Goal: Task Accomplishment & Management: Use online tool/utility

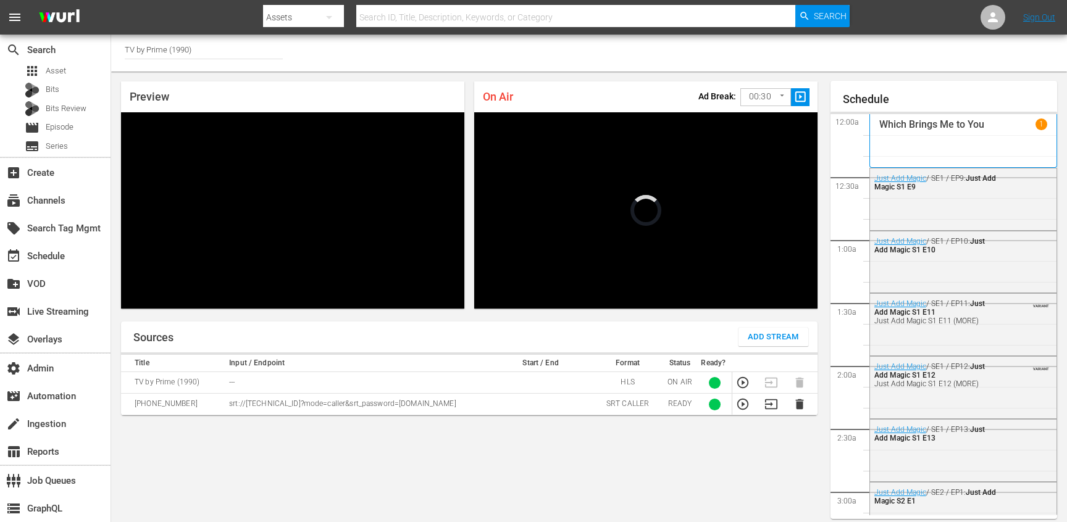
scroll to position [414, 0]
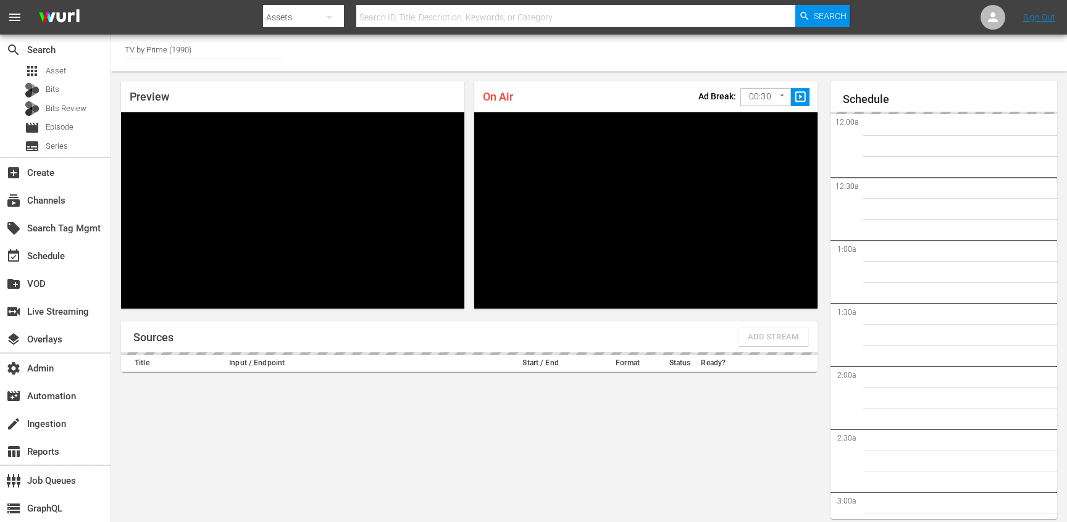
type input "TV by Prime (1990)"
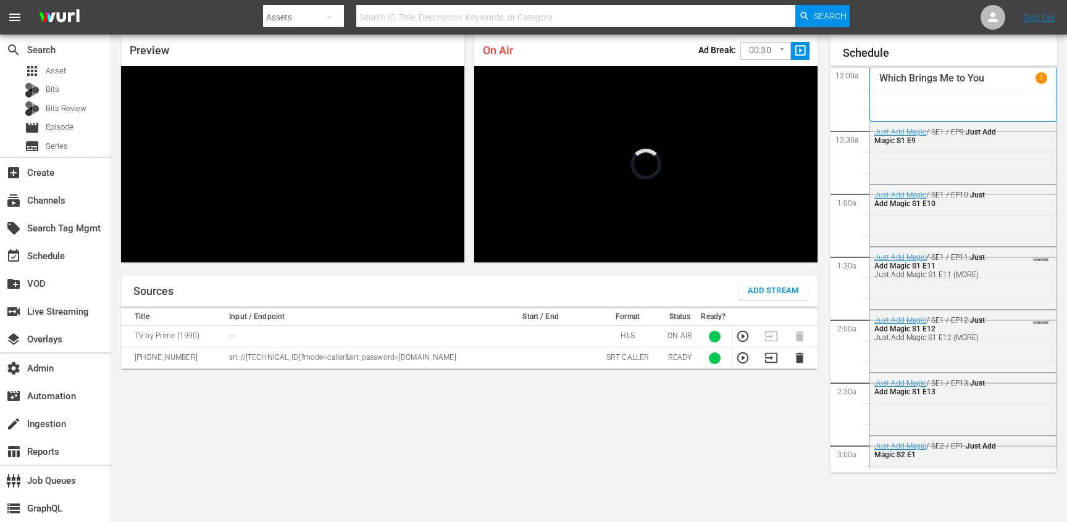
scroll to position [1390, 0]
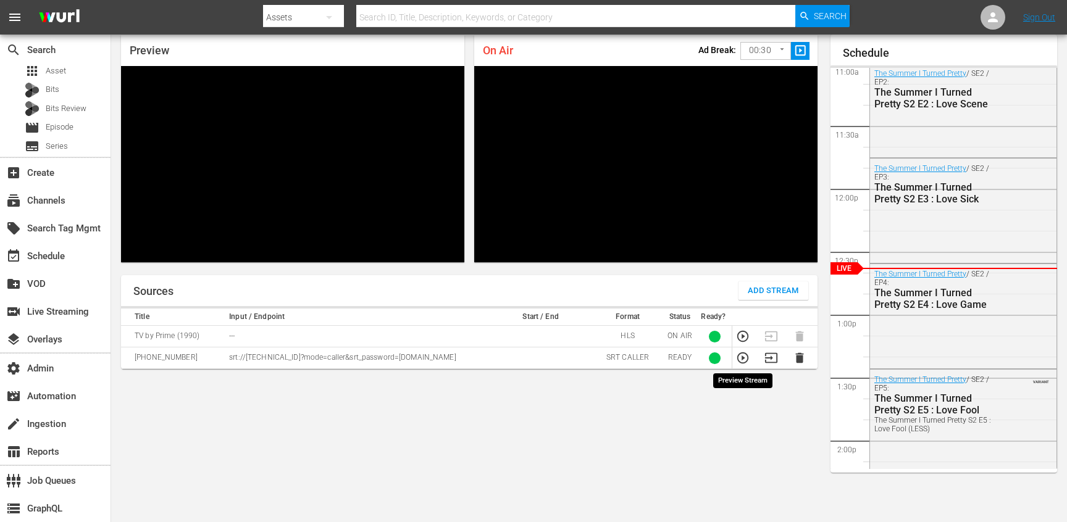
click at [738, 361] on icon "button" at bounding box center [743, 358] width 14 height 14
click at [416, 414] on div "Sources Add Stream Title Input / Endpoint Start / End Format Status Ready? TV b…" at bounding box center [469, 393] width 696 height 237
click at [571, 446] on div "Sources Add Stream Title Input / Endpoint Start / End Format Status Ready? TV b…" at bounding box center [469, 393] width 696 height 237
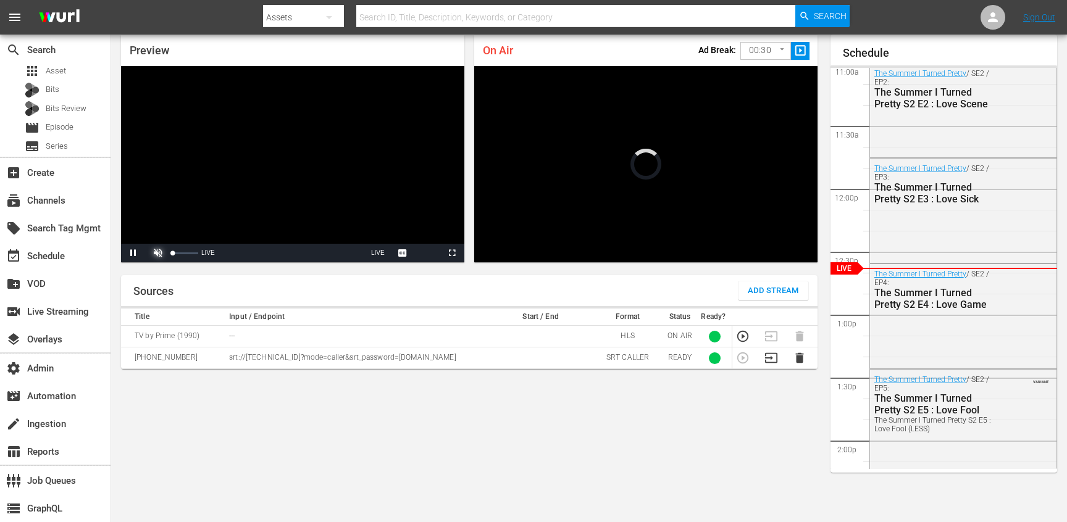
click at [158, 253] on span "Video Player" at bounding box center [158, 253] width 0 height 0
click at [178, 253] on div "22%" at bounding box center [185, 253] width 31 height 19
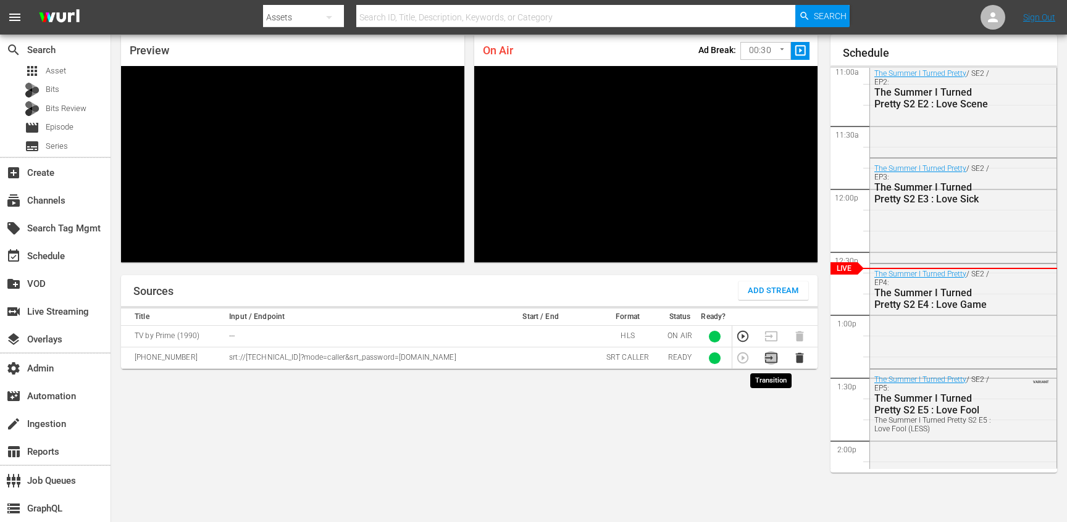
click at [769, 360] on icon "button" at bounding box center [771, 358] width 14 height 14
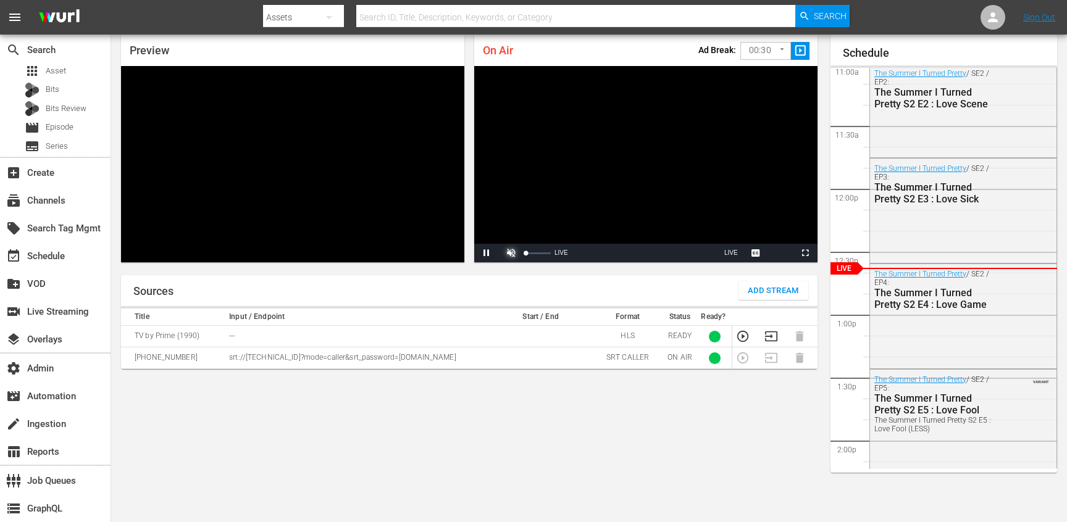
click at [511, 253] on span "Video Player" at bounding box center [511, 253] width 0 height 0
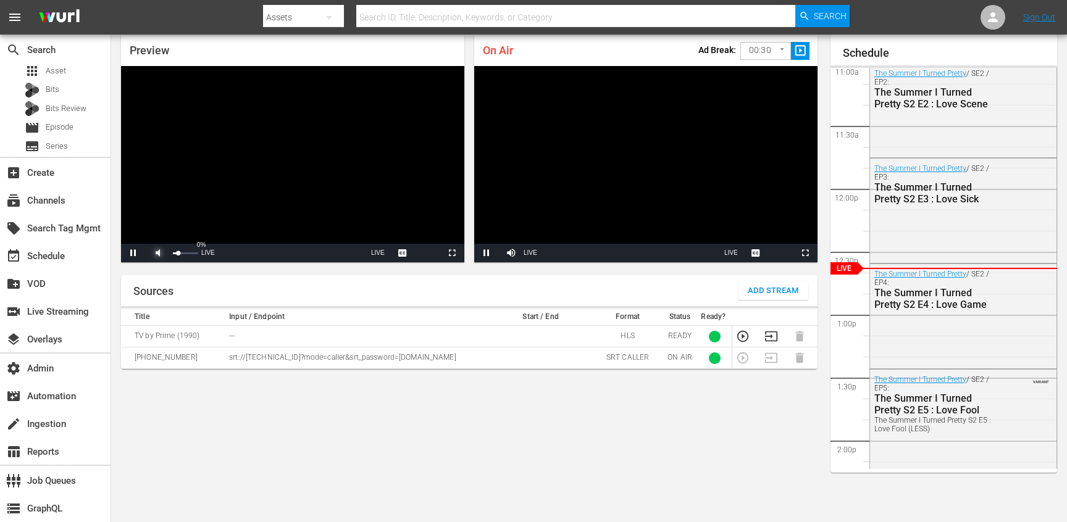
click at [158, 253] on span "Video Player" at bounding box center [158, 253] width 0 height 0
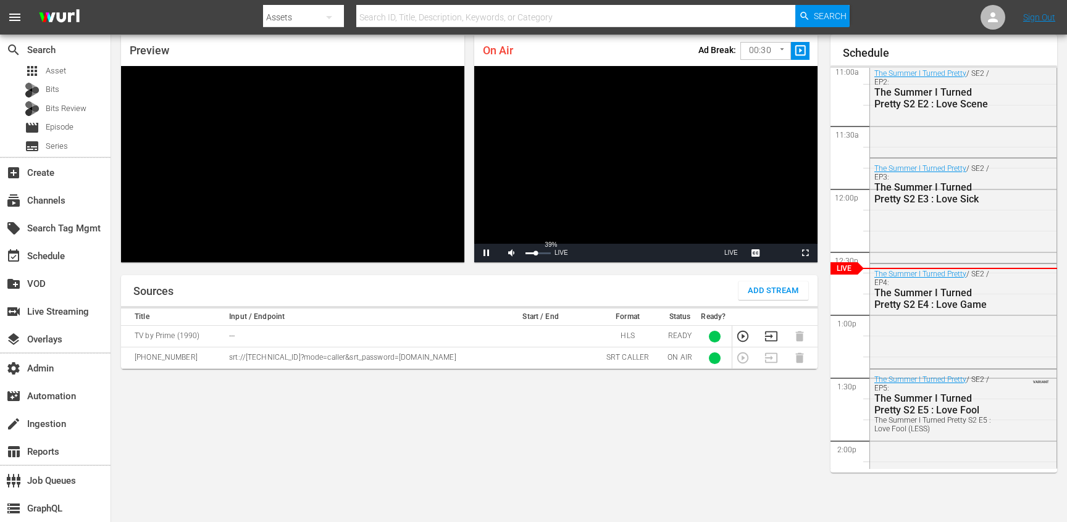
click at [535, 255] on div "39%" at bounding box center [538, 253] width 31 height 19
click at [532, 254] on div "Volume Level" at bounding box center [528, 254] width 7 height 2
click at [529, 254] on div "Volume Level" at bounding box center [527, 254] width 4 height 2
click at [526, 254] on div "Volume Level" at bounding box center [527, 254] width 4 height 2
click at [527, 254] on div "Volume Level" at bounding box center [525, 254] width 1 height 2
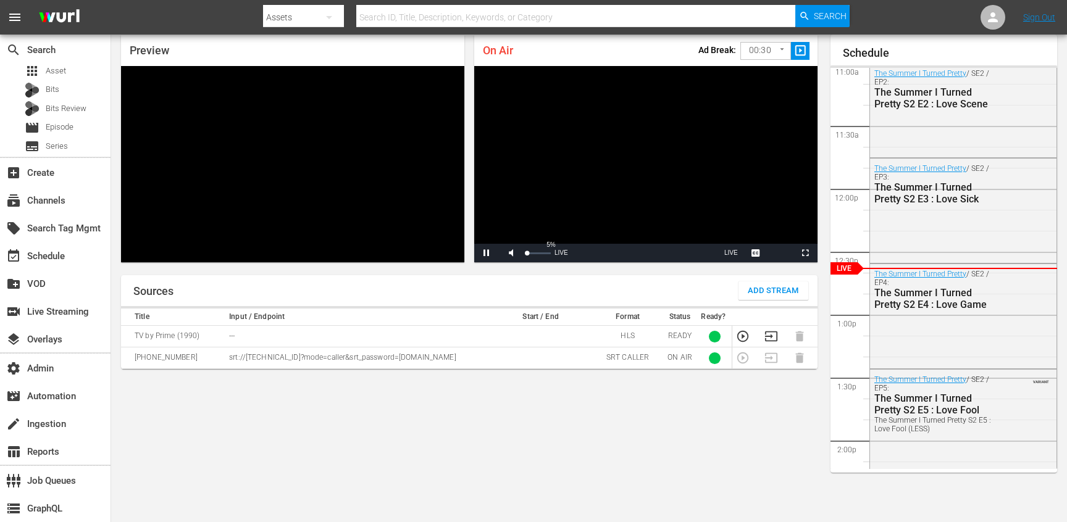
click at [527, 254] on div "Volume Level" at bounding box center [525, 254] width 1 height 2
